Goal: Task Accomplishment & Management: Use online tool/utility

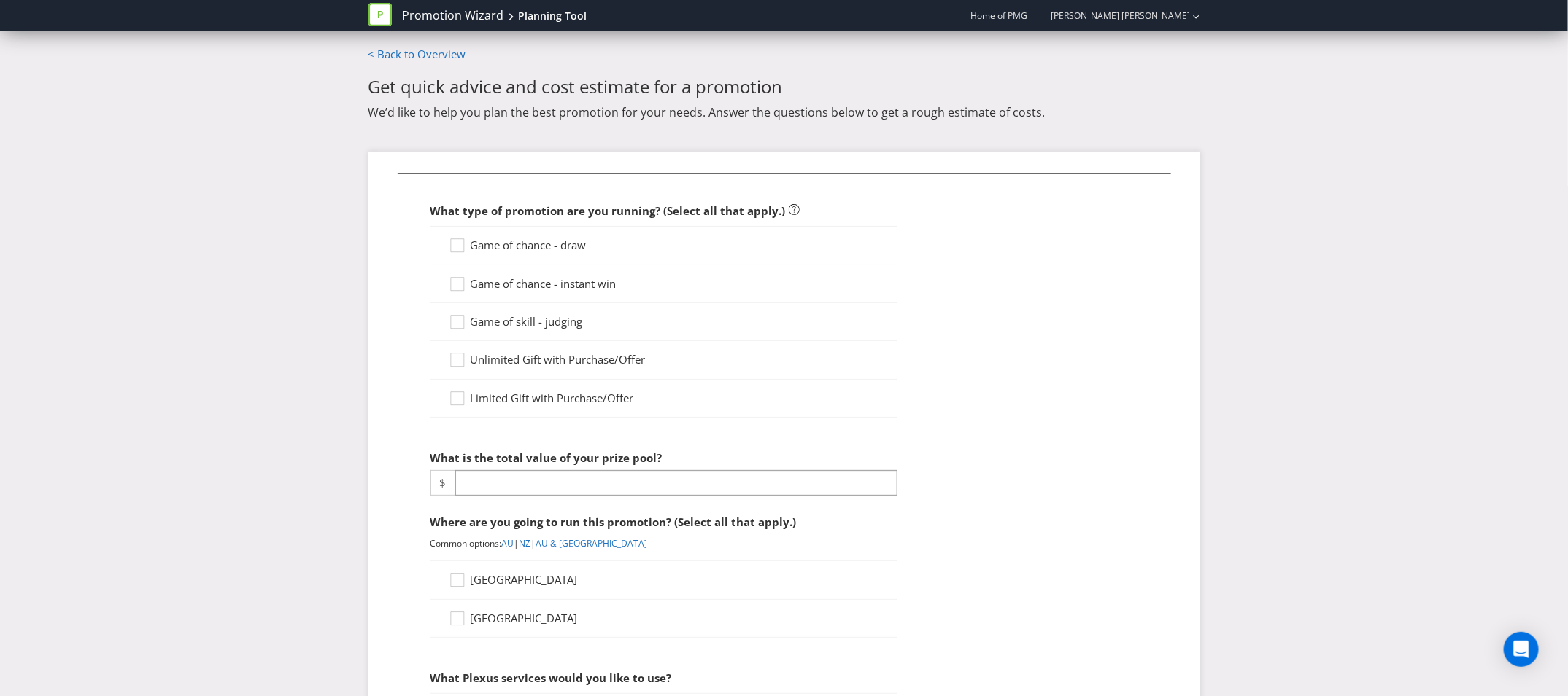
click at [497, 249] on span "Game of chance - draw" at bounding box center [528, 245] width 116 height 15
click at [0, 0] on input "Game of chance - draw" at bounding box center [0, 0] width 0 height 0
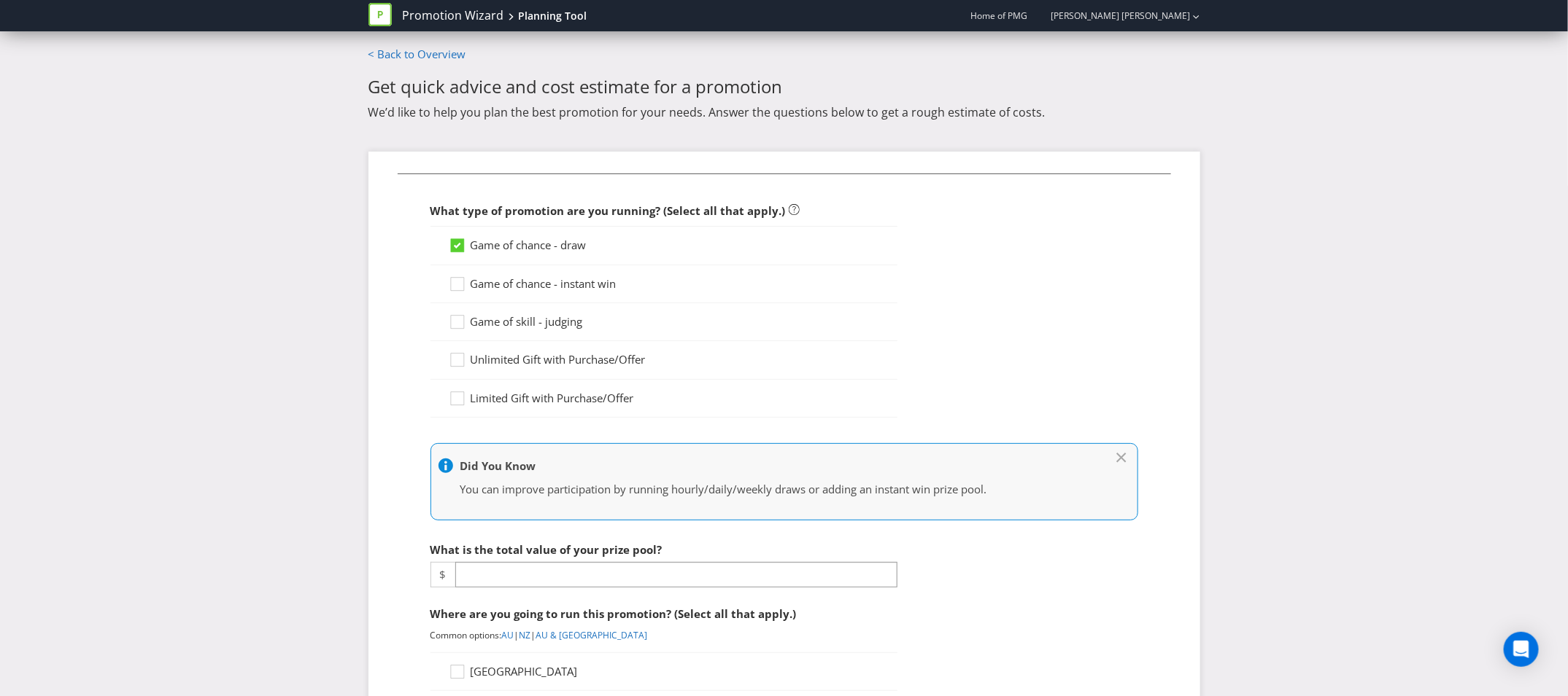
click at [493, 284] on span "Game of chance - instant win" at bounding box center [543, 284] width 146 height 15
click at [0, 0] on input "Game of chance - instant win" at bounding box center [0, 0] width 0 height 0
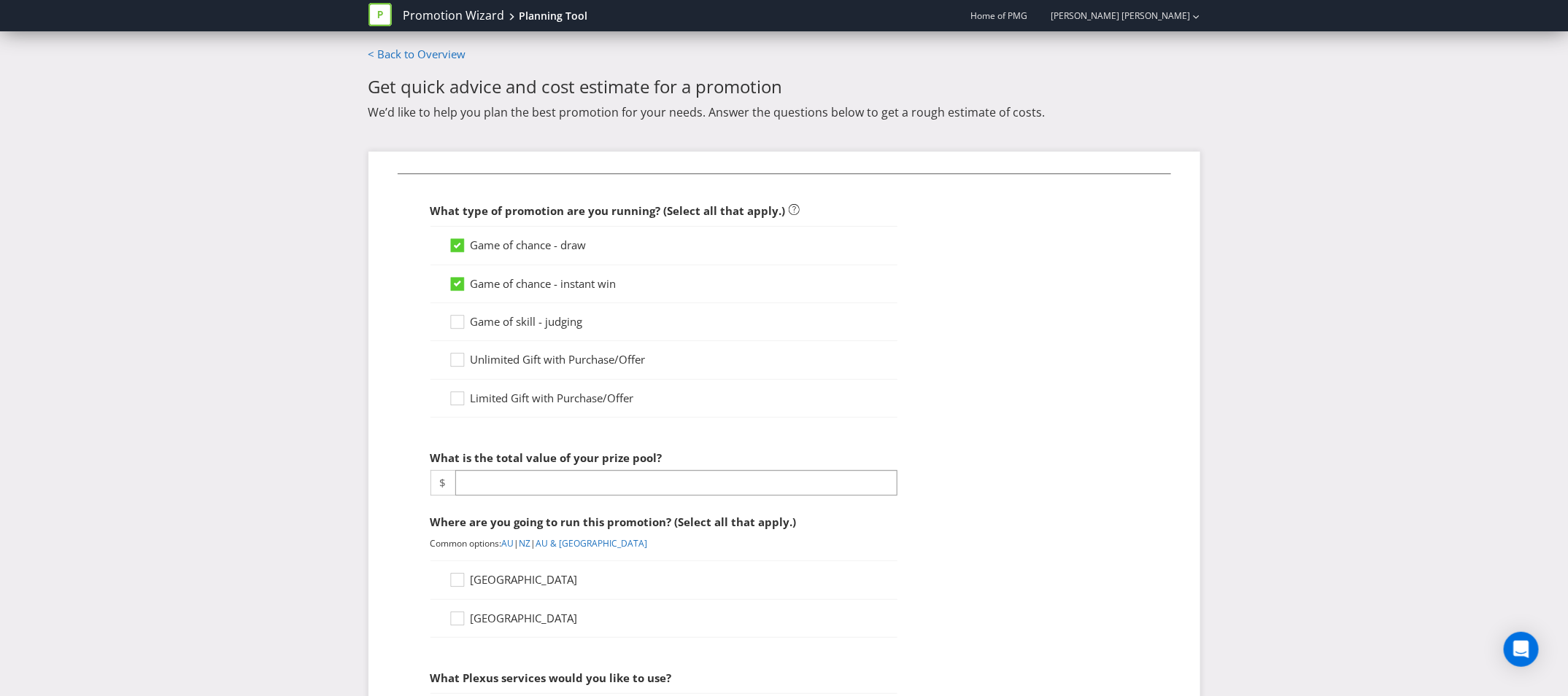
scroll to position [59, 0]
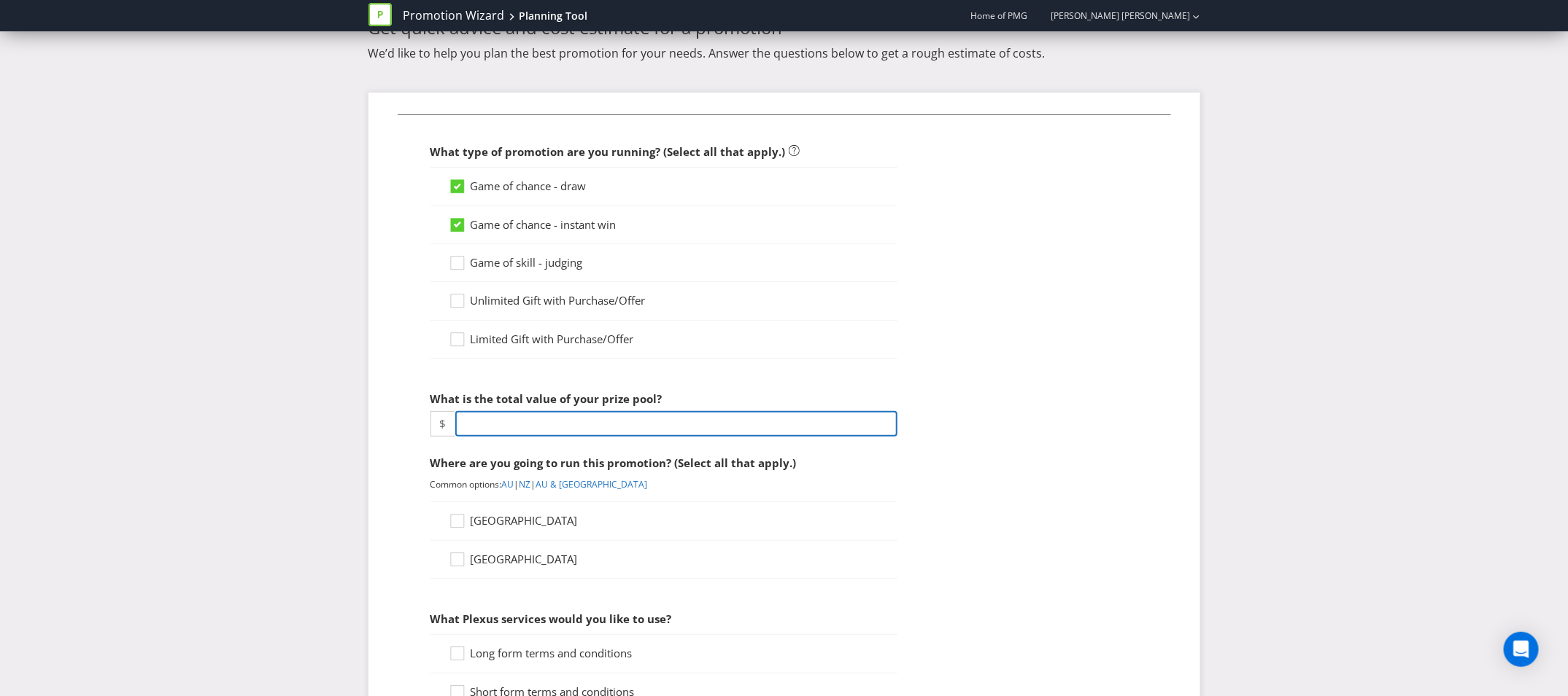
click at [544, 424] on input "number" at bounding box center [676, 424] width 442 height 25
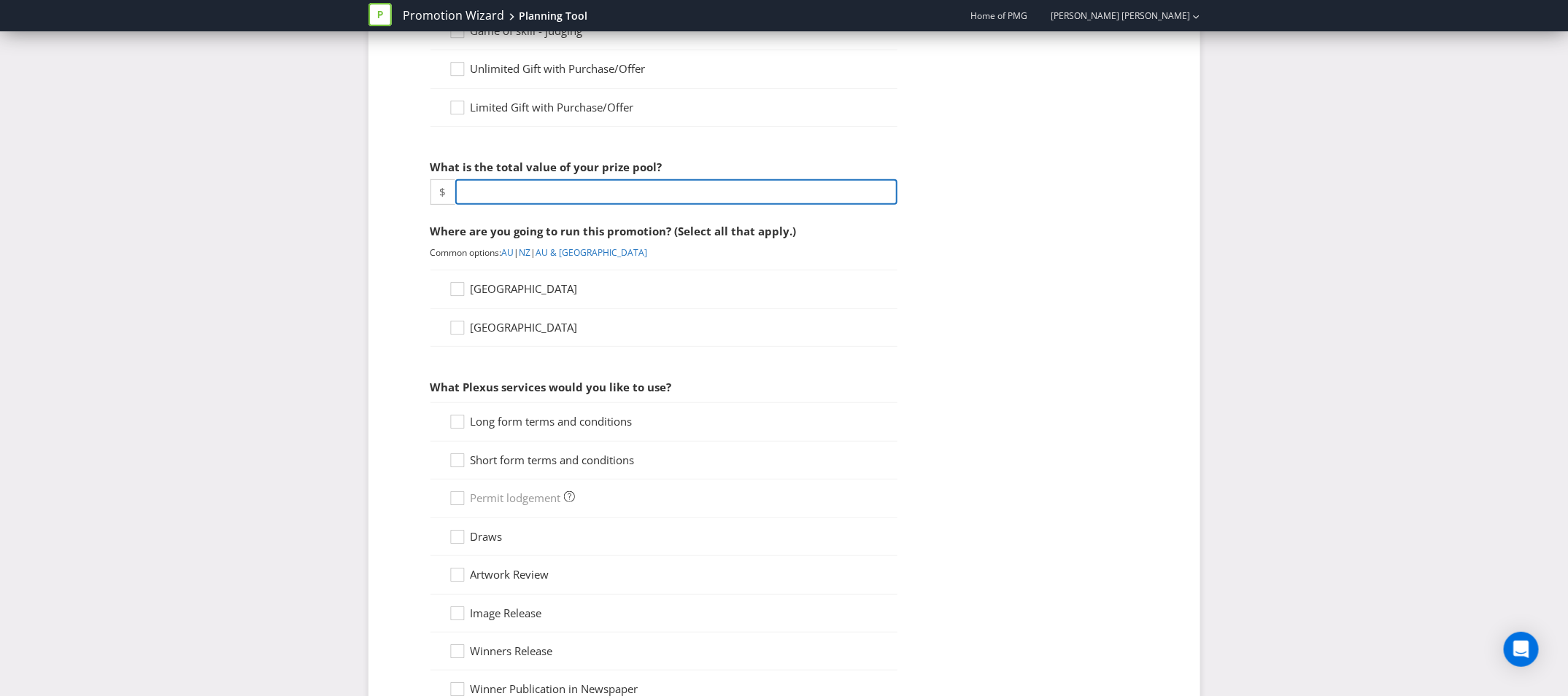
scroll to position [316, 0]
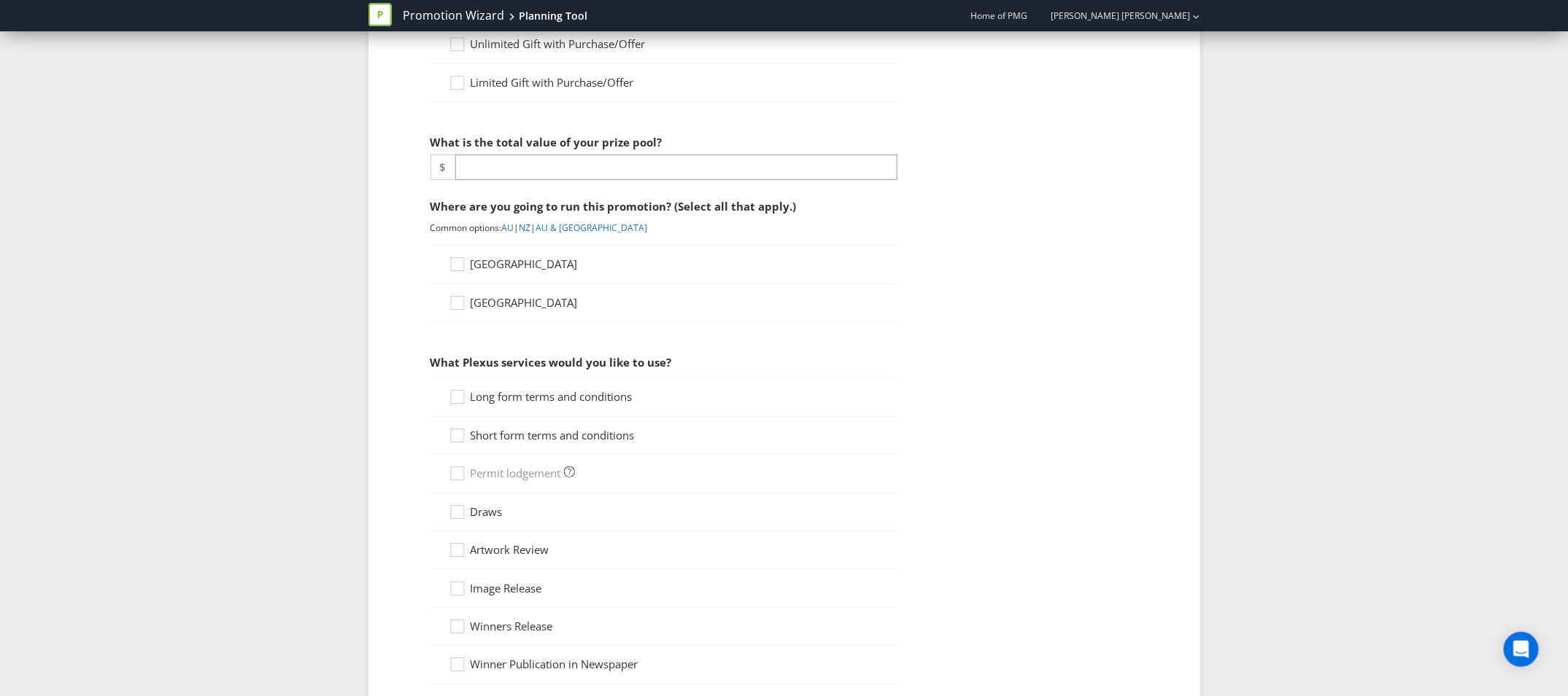
click at [488, 263] on fieldset "What type of promotion are you running? (Select all that apply.) Game of chance…" at bounding box center [784, 360] width 774 height 1005
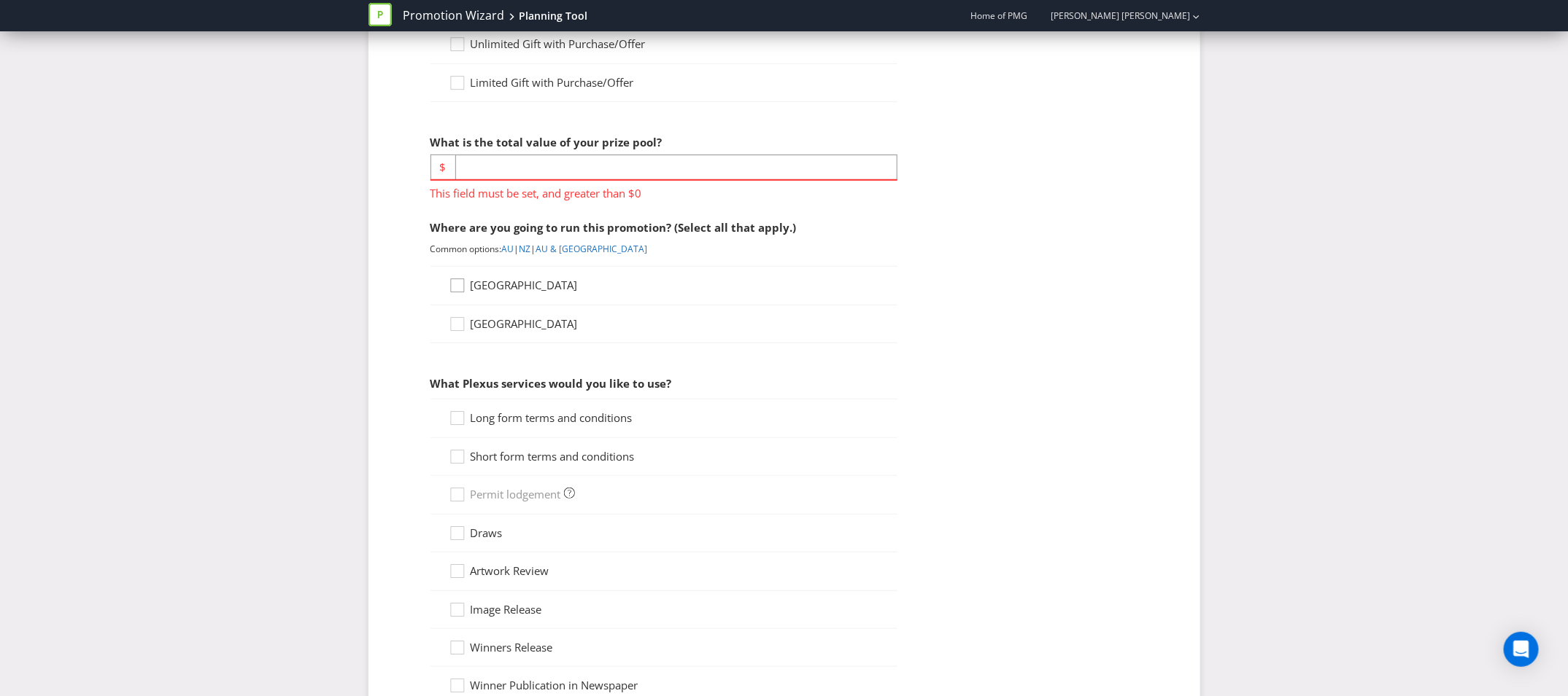
click at [459, 284] on icon at bounding box center [460, 289] width 22 height 22
click at [0, 0] on input "[GEOGRAPHIC_DATA]" at bounding box center [0, 0] width 0 height 0
click at [458, 427] on icon at bounding box center [460, 422] width 22 height 22
click at [0, 0] on input "Select all" at bounding box center [0, 0] width 0 height 0
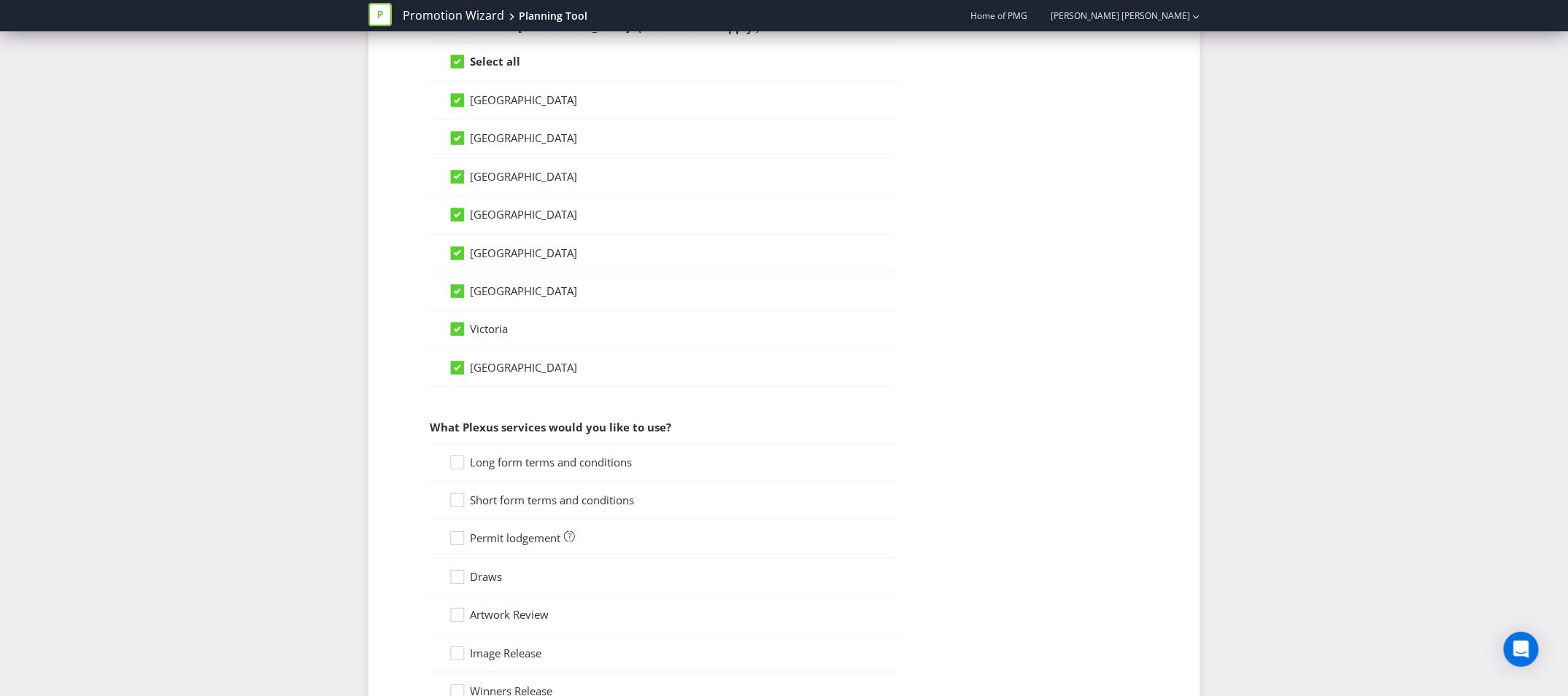
scroll to position [695, 0]
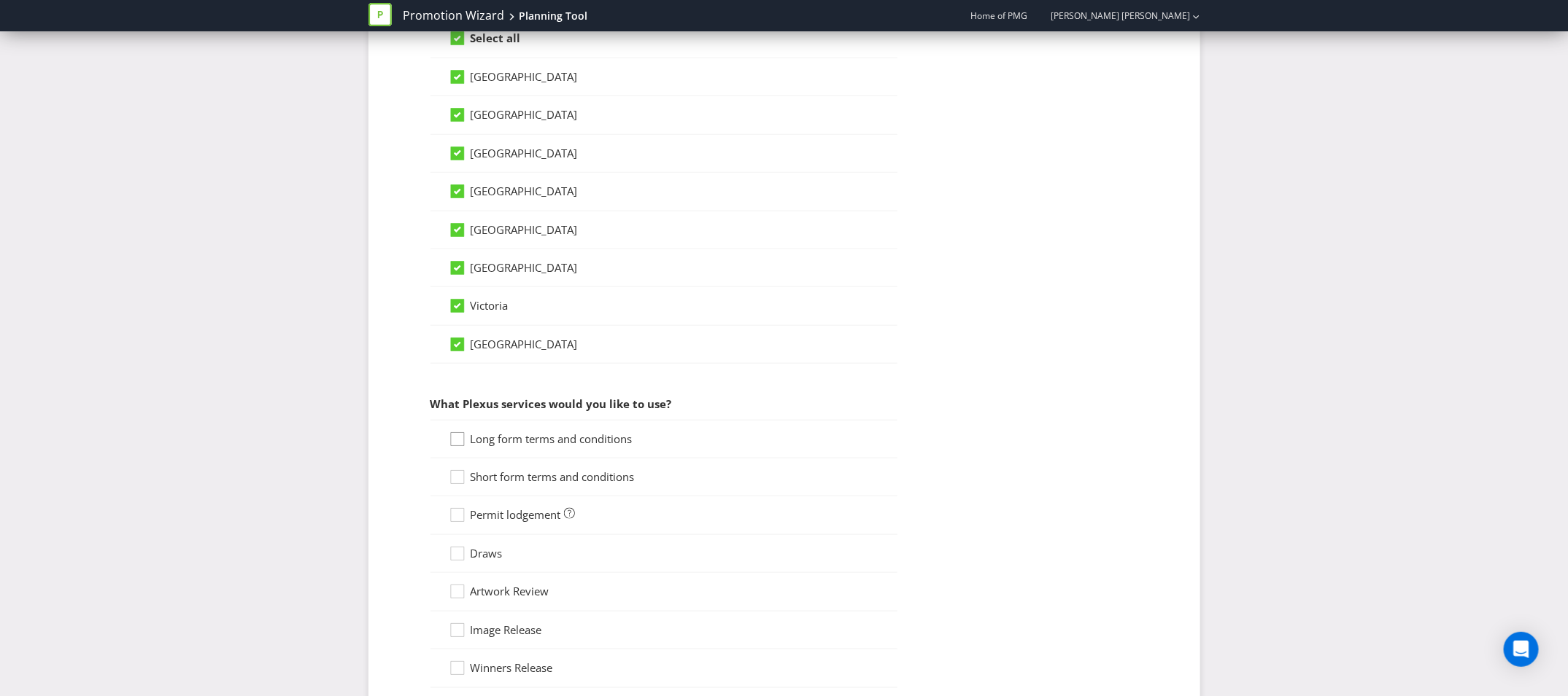
click at [449, 434] on icon at bounding box center [460, 443] width 22 height 22
click at [0, 0] on input "Long form terms and conditions" at bounding box center [0, 0] width 0 height 0
click at [453, 472] on icon at bounding box center [460, 480] width 22 height 22
click at [0, 0] on input "Short form terms and conditions" at bounding box center [0, 0] width 0 height 0
click at [458, 507] on div at bounding box center [458, 511] width 7 height 7
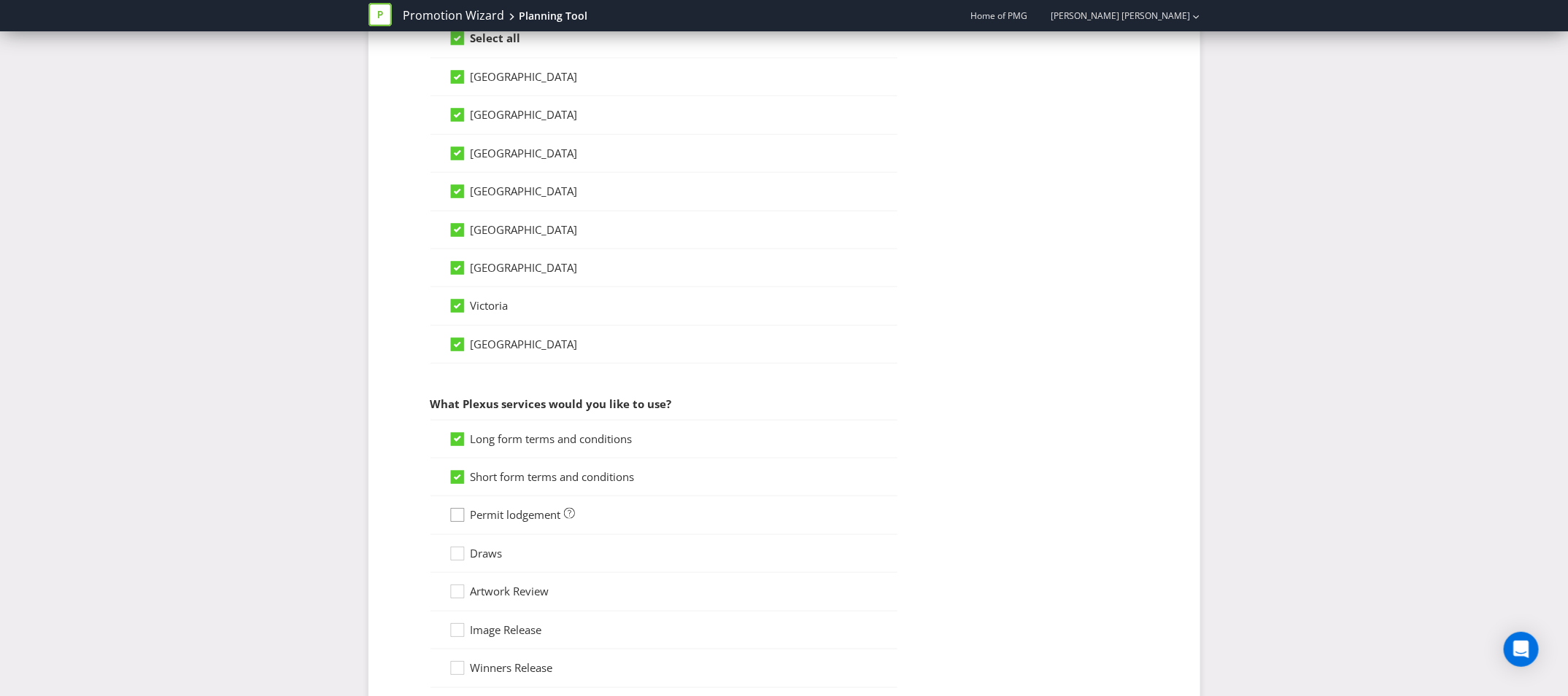
click at [0, 0] on input "Permit lodgement" at bounding box center [0, 0] width 0 height 0
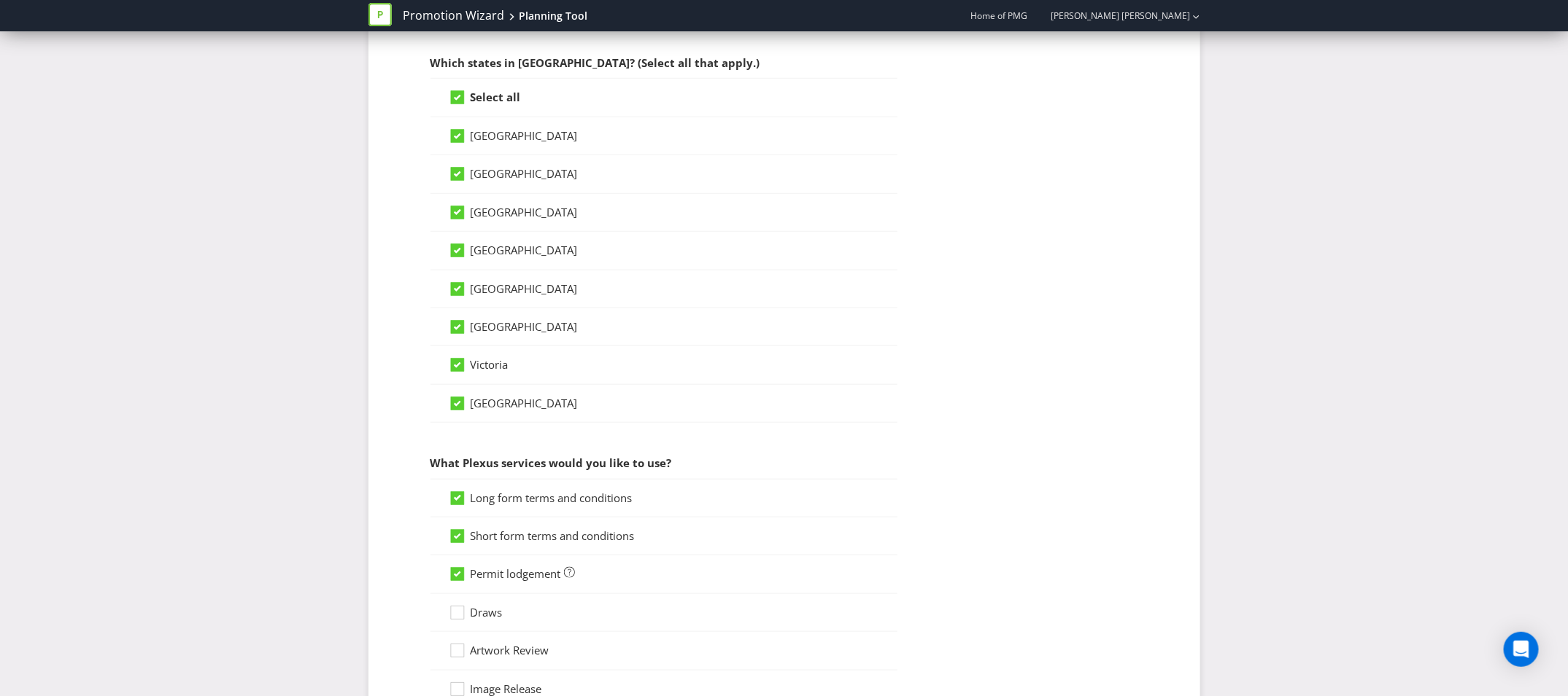
scroll to position [0, 0]
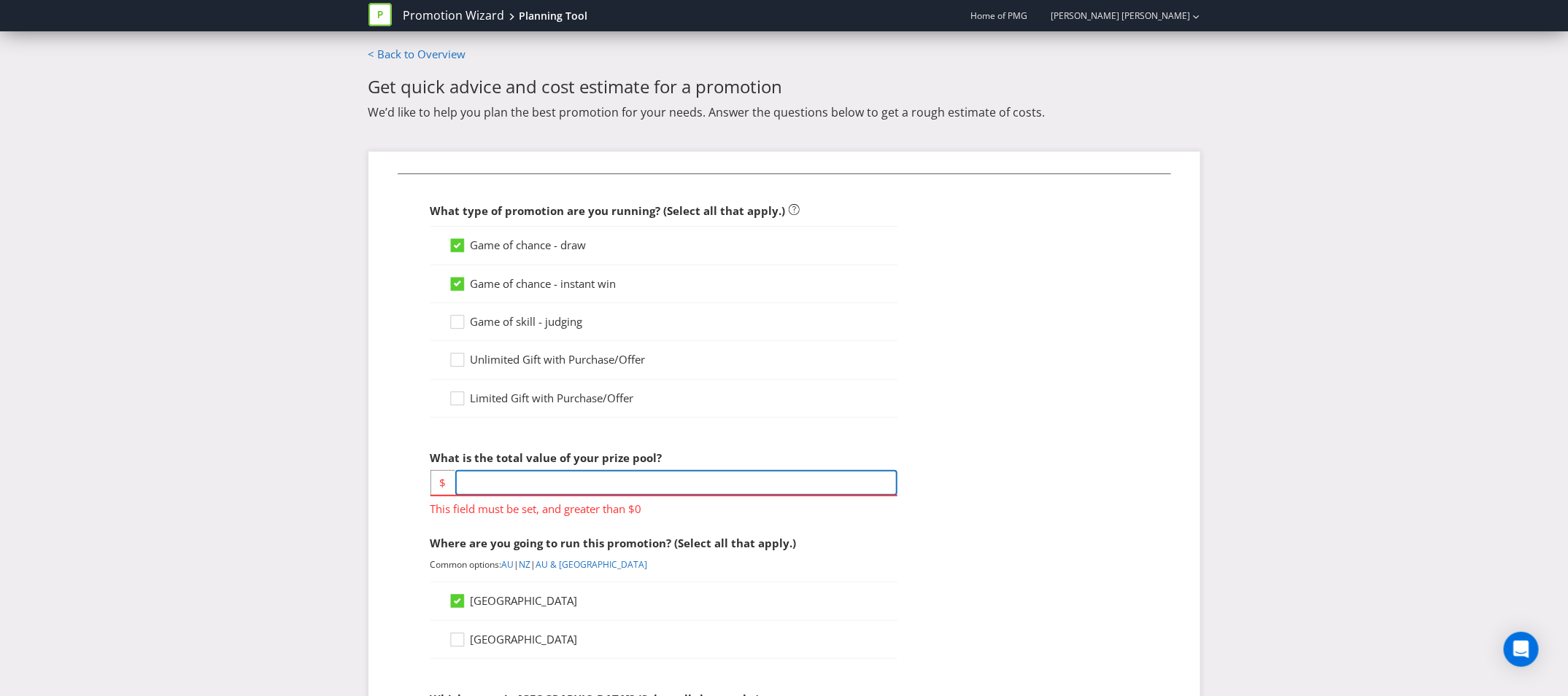
click at [530, 478] on input "number" at bounding box center [676, 483] width 442 height 25
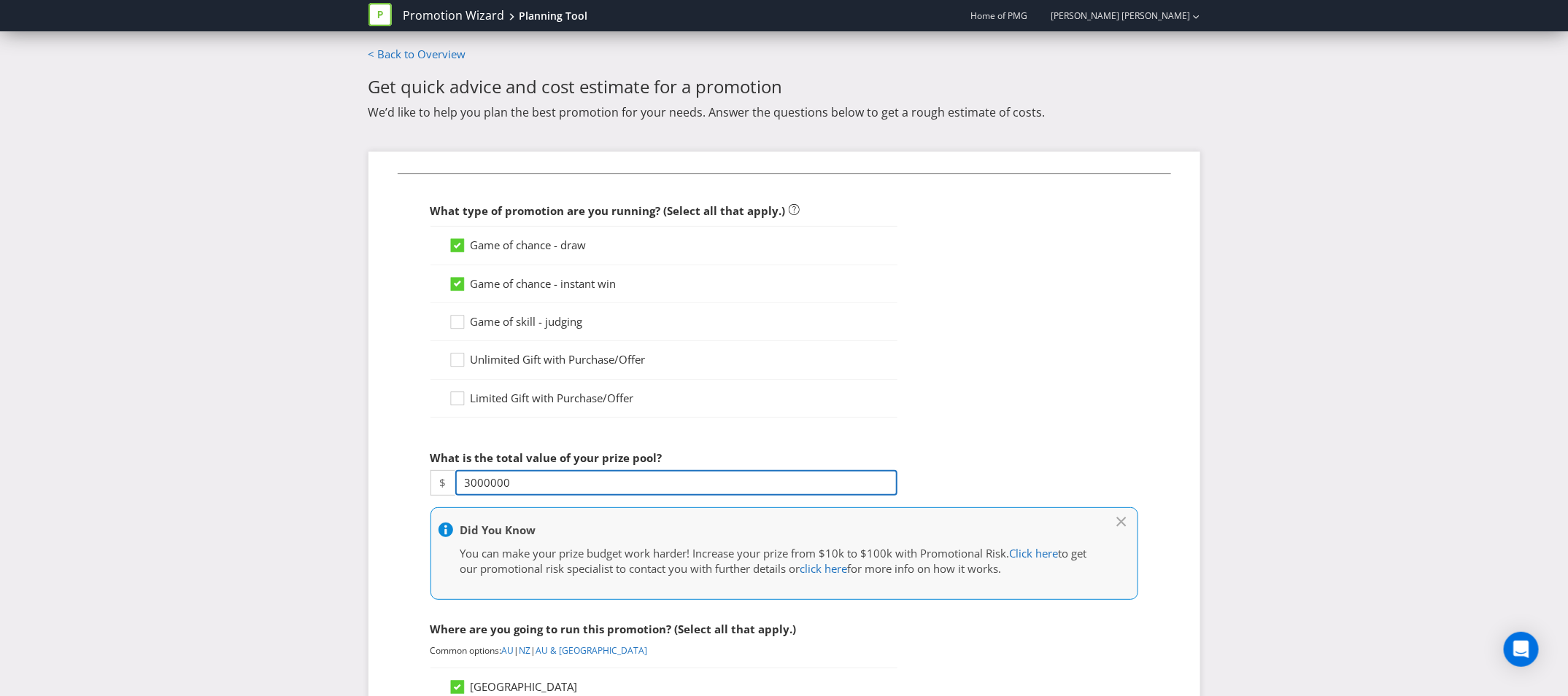
click at [849, 480] on input "3000000" at bounding box center [676, 483] width 442 height 25
type input "3000000"
click at [876, 422] on div at bounding box center [664, 422] width 467 height 7
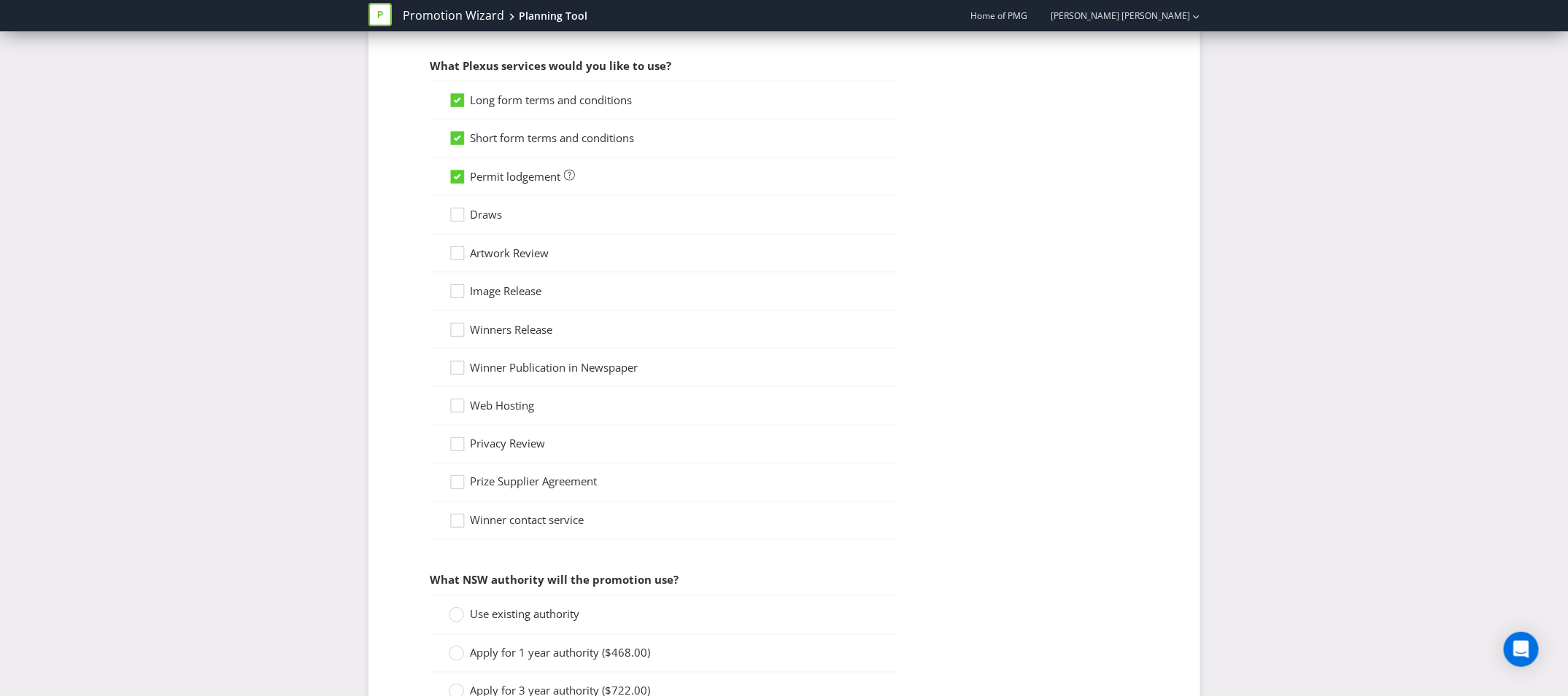
scroll to position [1288, 0]
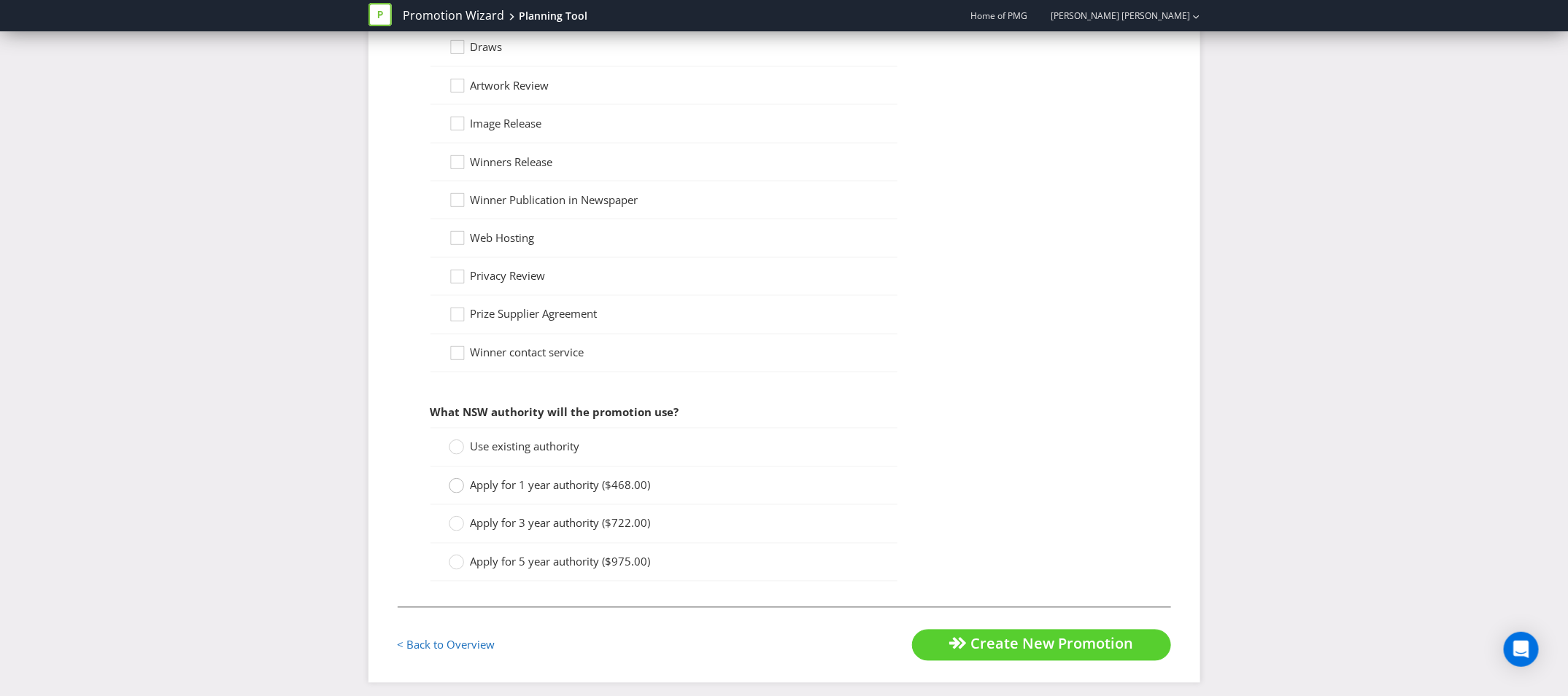
click at [461, 480] on circle at bounding box center [456, 486] width 15 height 15
click at [0, 0] on input "Apply for 1 year authority ($468.00)" at bounding box center [0, 0] width 0 height 0
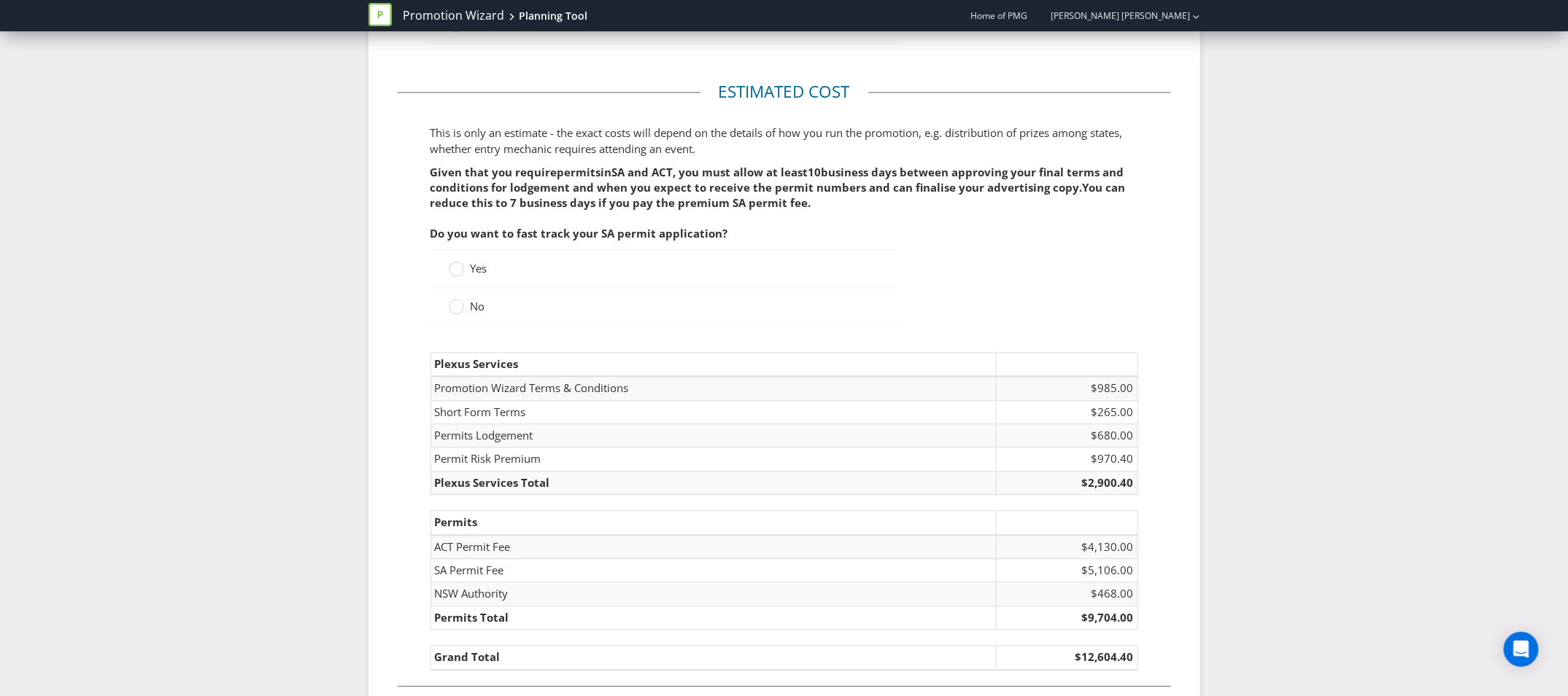
scroll to position [1824, 0]
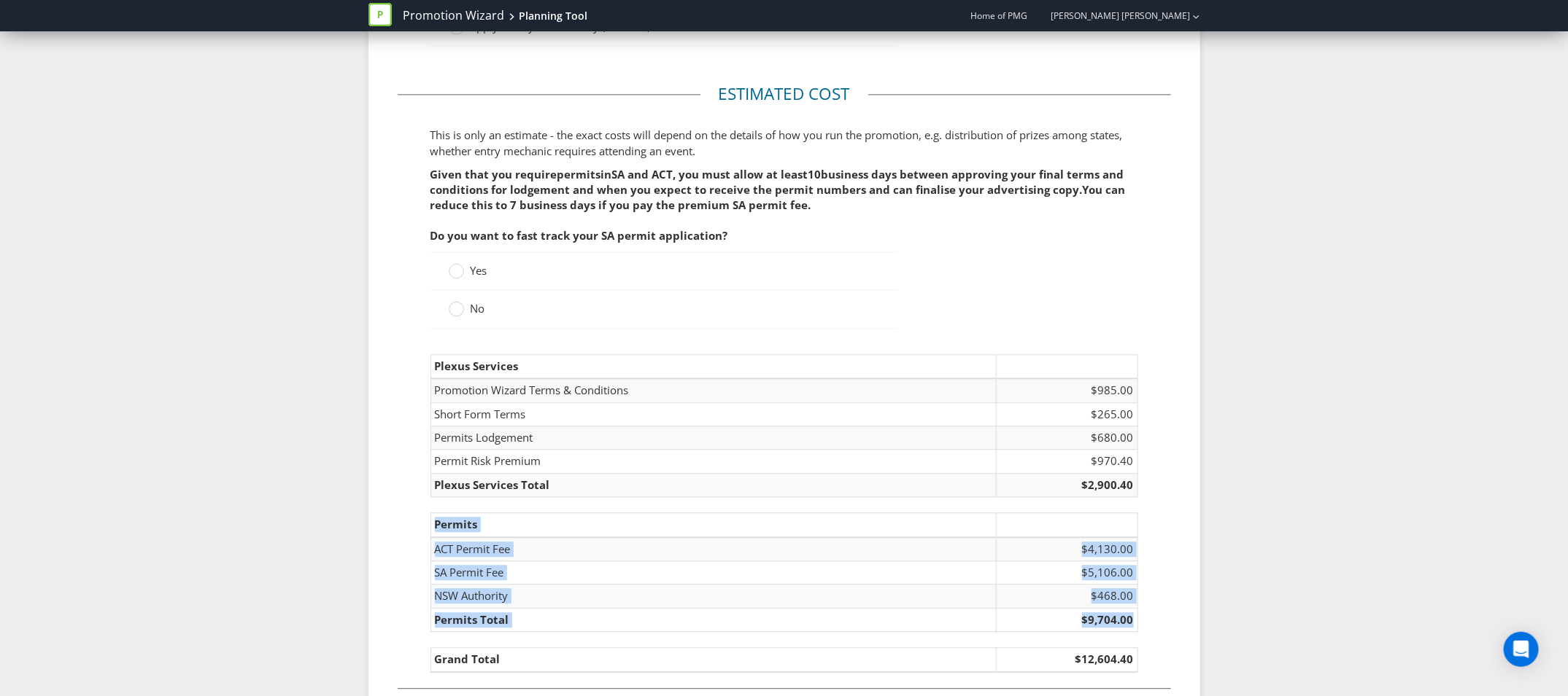
drag, startPoint x: 436, startPoint y: 516, endPoint x: 1081, endPoint y: 617, distance: 652.9
click at [1081, 619] on table "Permits ACT Permit Fee $4,130.00 SA Permit Fee $5,106.00 NSW Authority $468.00 …" at bounding box center [784, 571] width 708 height 119
click at [921, 561] on td "SA Permit Fee" at bounding box center [713, 572] width 565 height 23
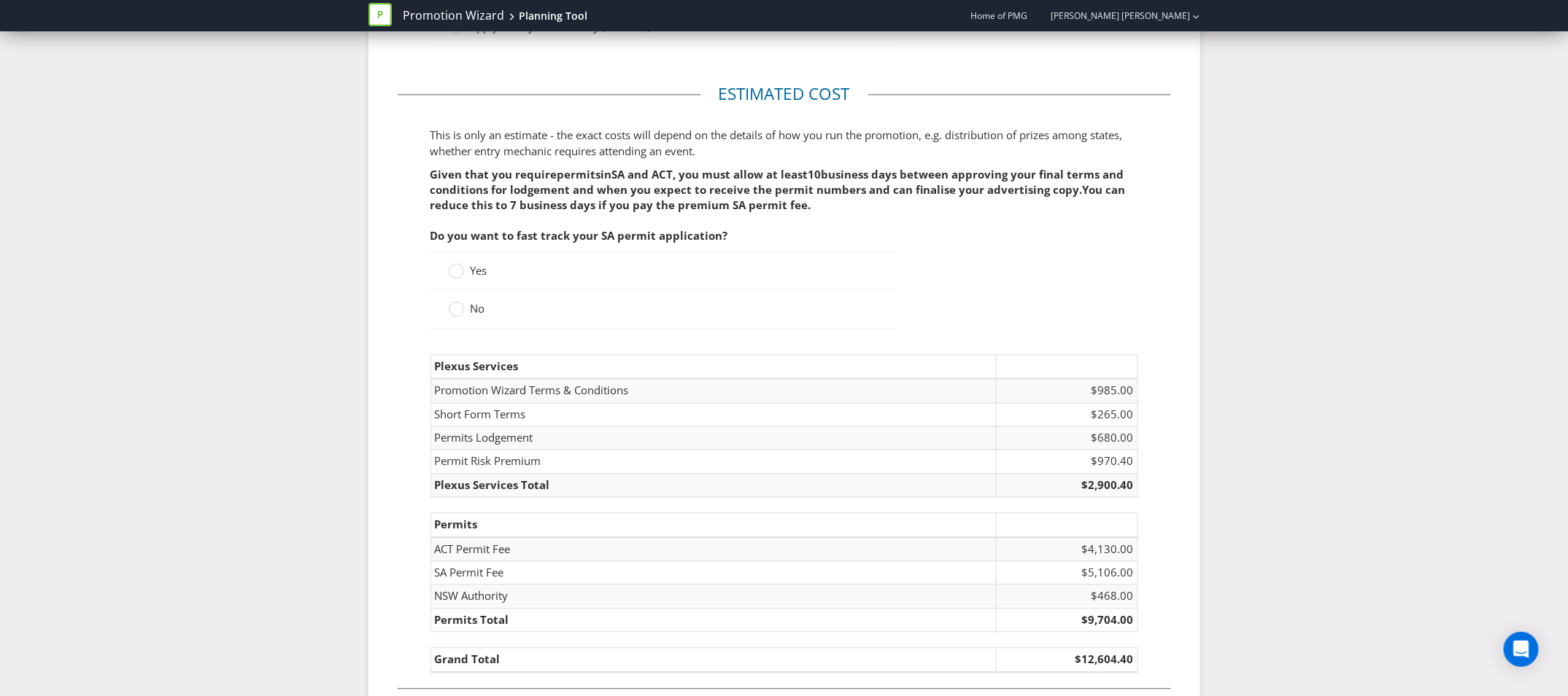
scroll to position [1825, 0]
drag, startPoint x: 1081, startPoint y: 563, endPoint x: 1139, endPoint y: 563, distance: 58.0
click at [1139, 563] on fieldset "Estimated cost This is only an estimate - the exact costs will depend on the de…" at bounding box center [784, 384] width 774 height 606
copy table "Permits ACT Permit Fee $4,130.00 SA Permit Fee"
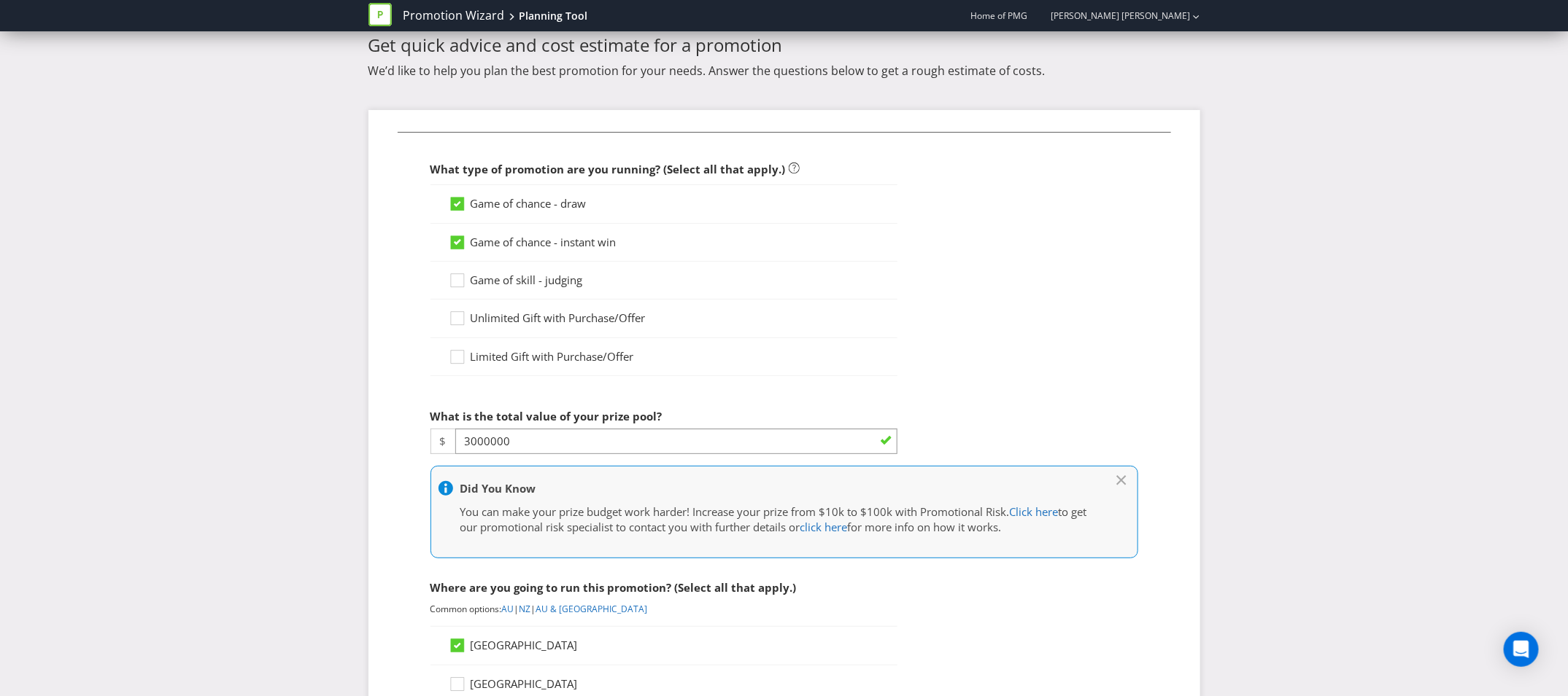
scroll to position [53, 0]
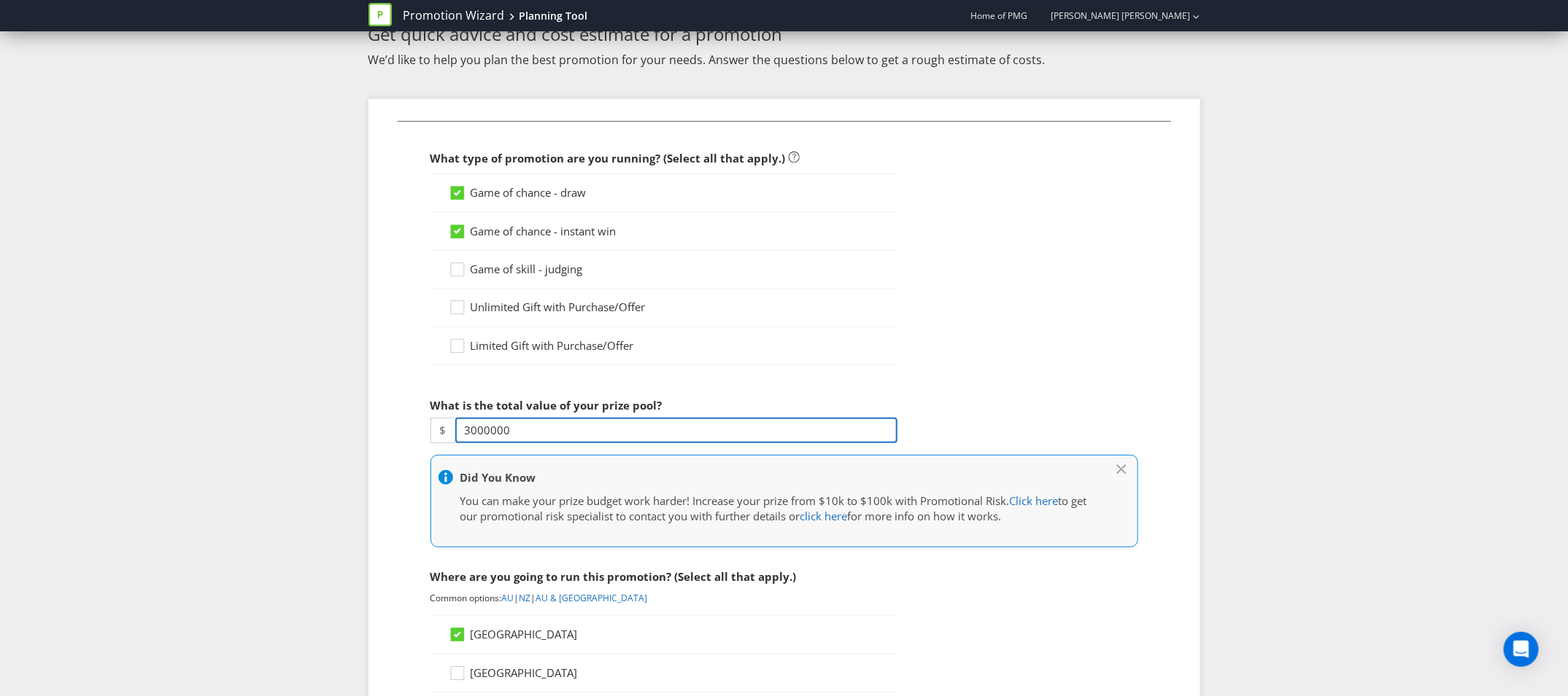
click at [471, 428] on input "3000000" at bounding box center [676, 431] width 442 height 25
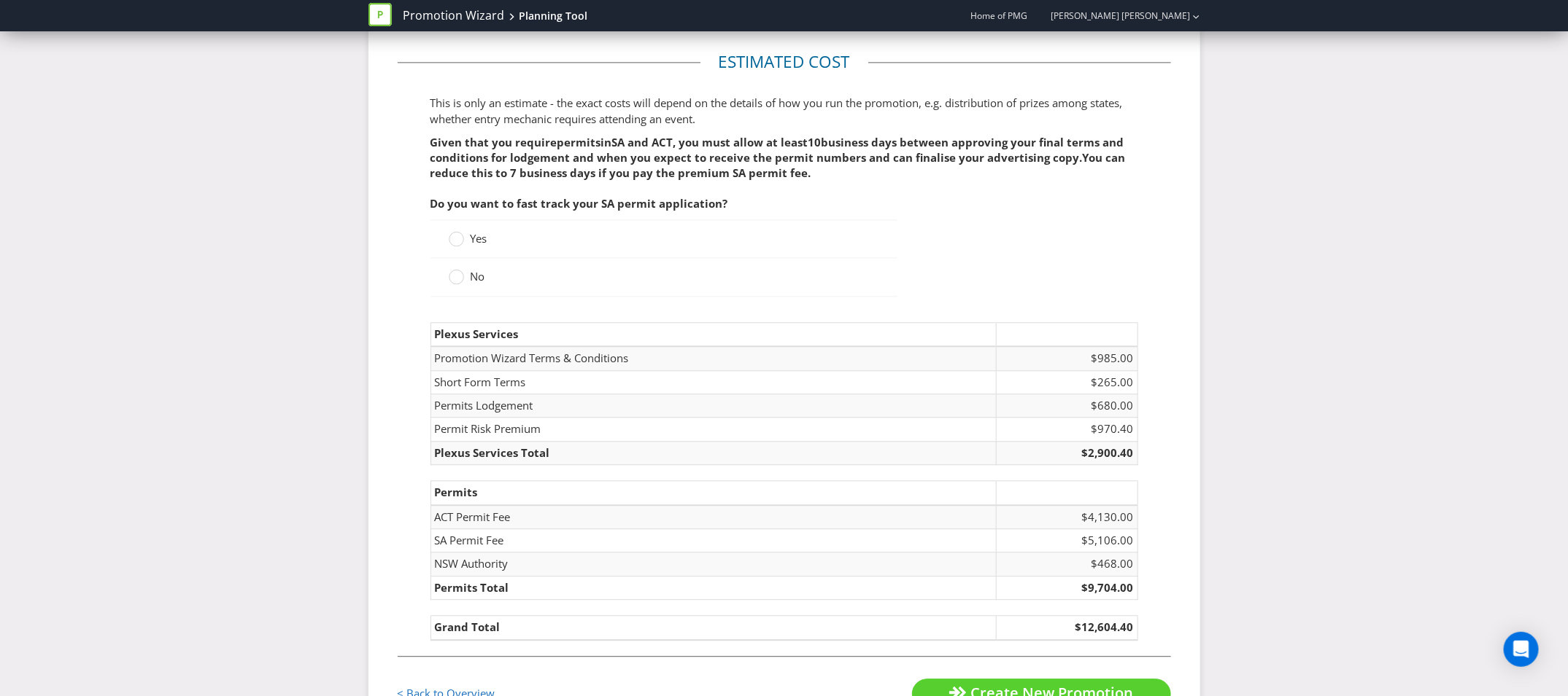
scroll to position [1900, 0]
